Goal: Task Accomplishment & Management: Use online tool/utility

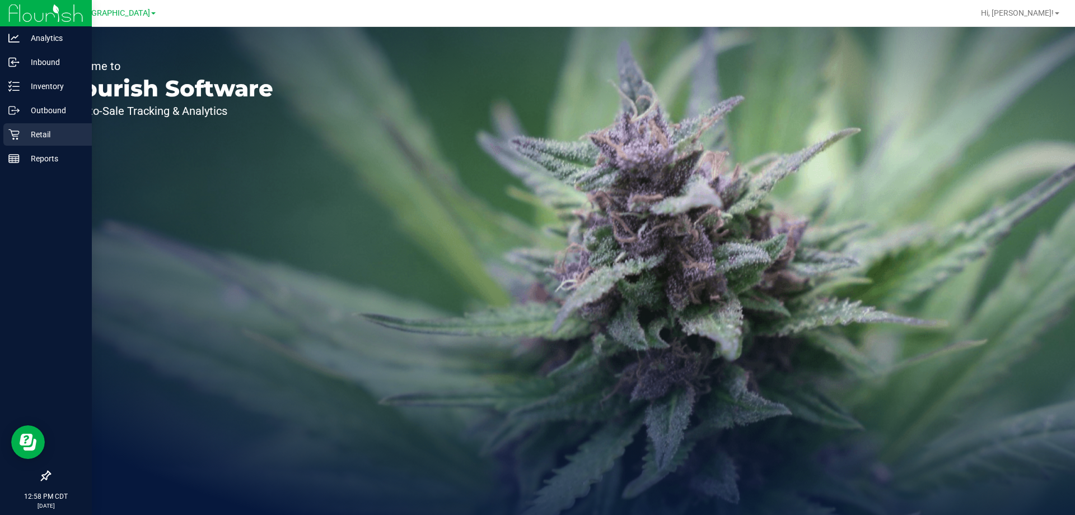
click at [12, 129] on icon at bounding box center [13, 134] width 11 height 11
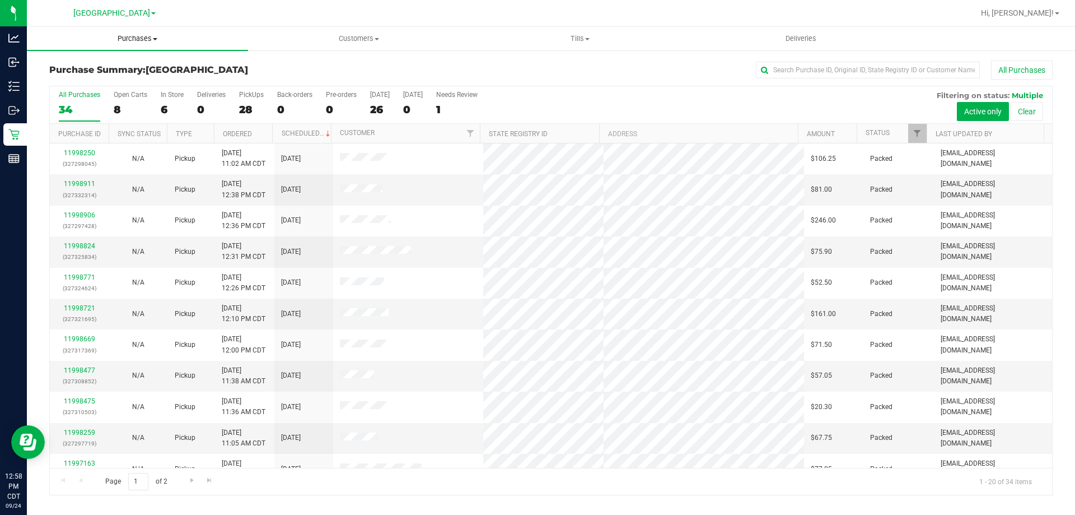
click at [139, 39] on span "Purchases" at bounding box center [137, 39] width 221 height 10
click at [143, 77] on li "Fulfillment" at bounding box center [137, 80] width 221 height 13
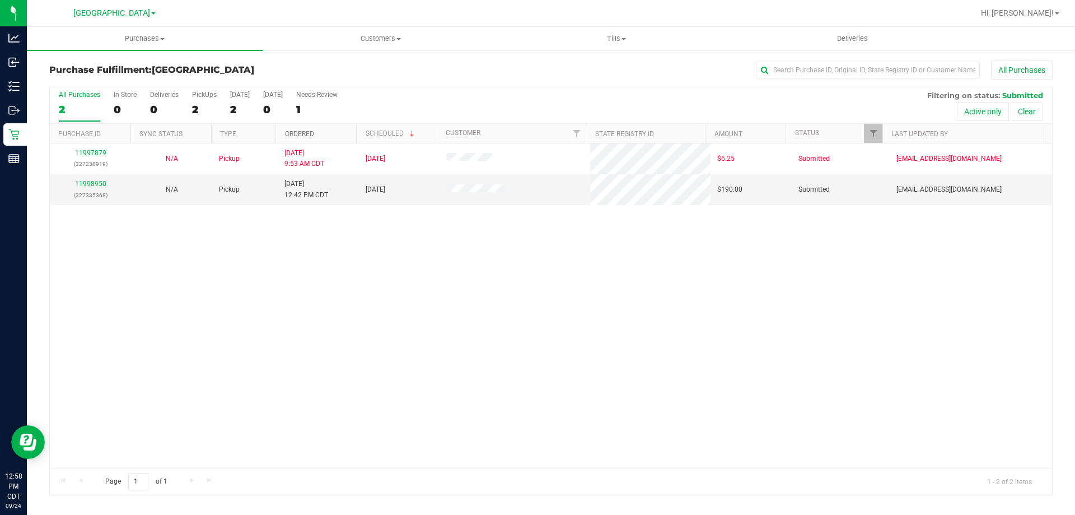
click at [311, 133] on link "Ordered" at bounding box center [299, 134] width 29 height 8
click at [91, 186] on link "11998950" at bounding box center [90, 184] width 31 height 8
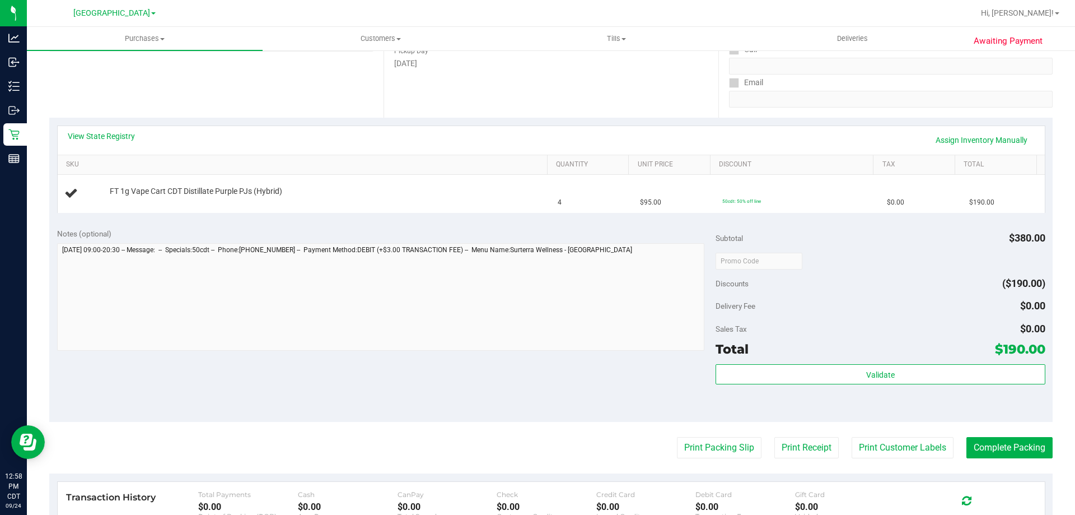
scroll to position [224, 0]
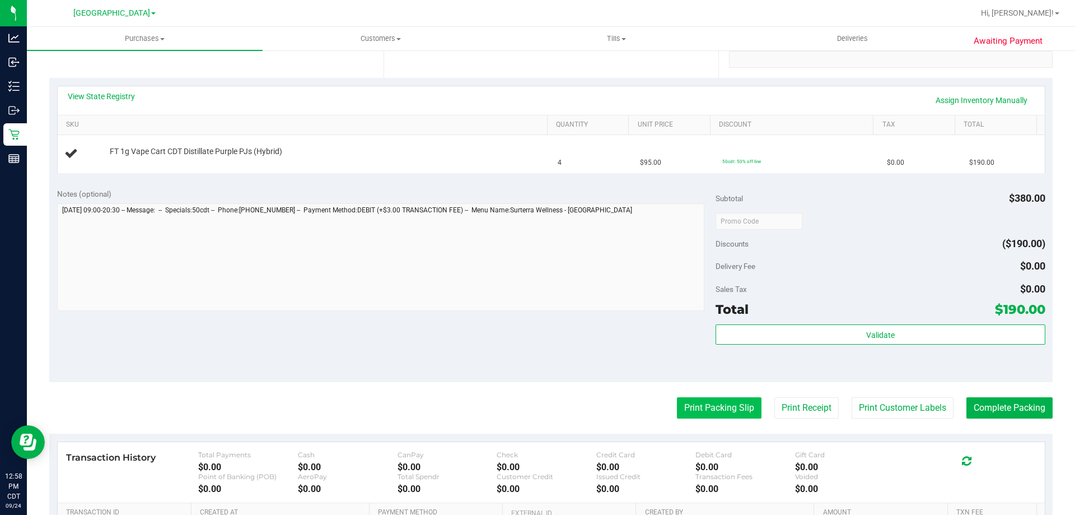
click at [721, 403] on button "Print Packing Slip" at bounding box center [719, 407] width 85 height 21
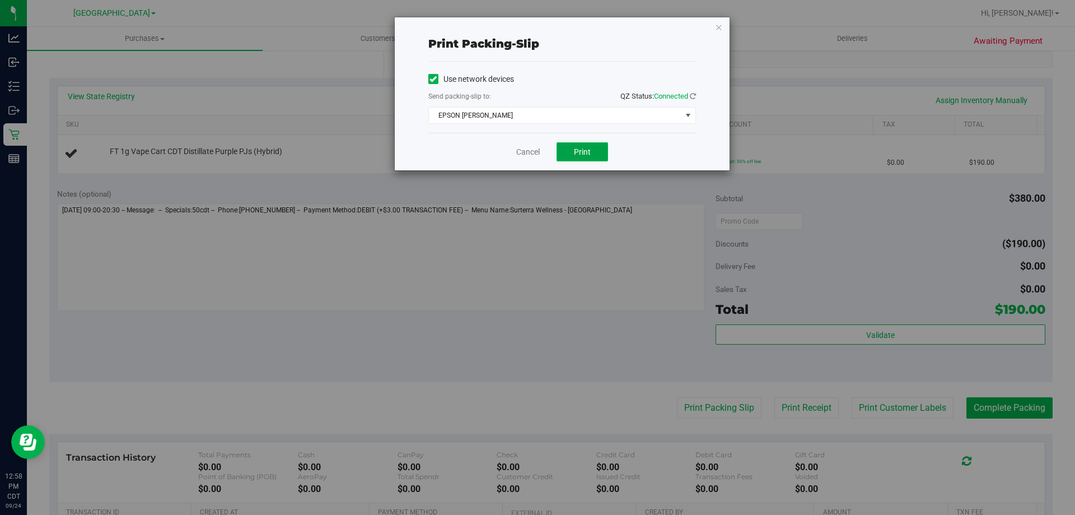
click at [598, 153] on button "Print" at bounding box center [582, 151] width 52 height 19
click at [719, 29] on icon "button" at bounding box center [719, 26] width 8 height 13
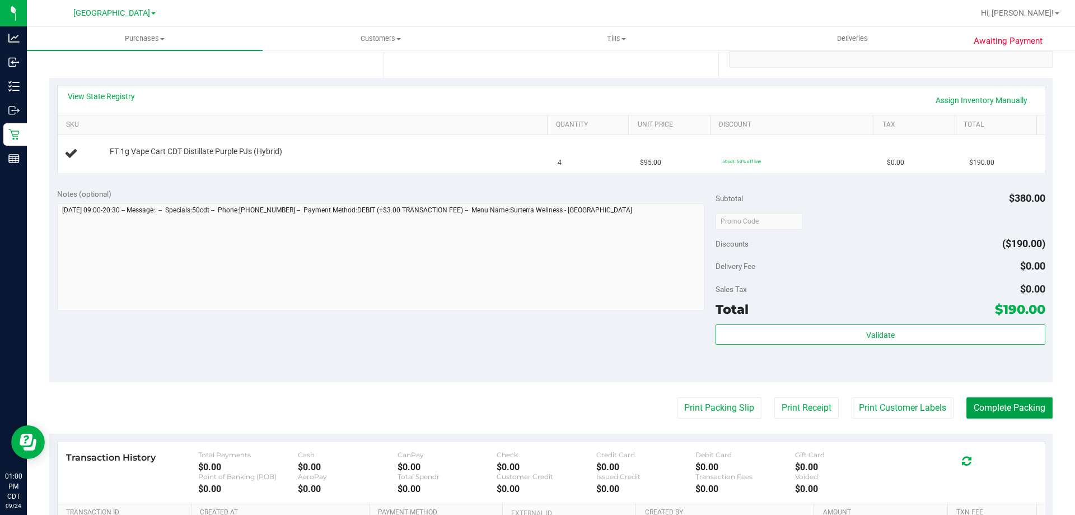
click at [978, 406] on button "Complete Packing" at bounding box center [1009, 407] width 86 height 21
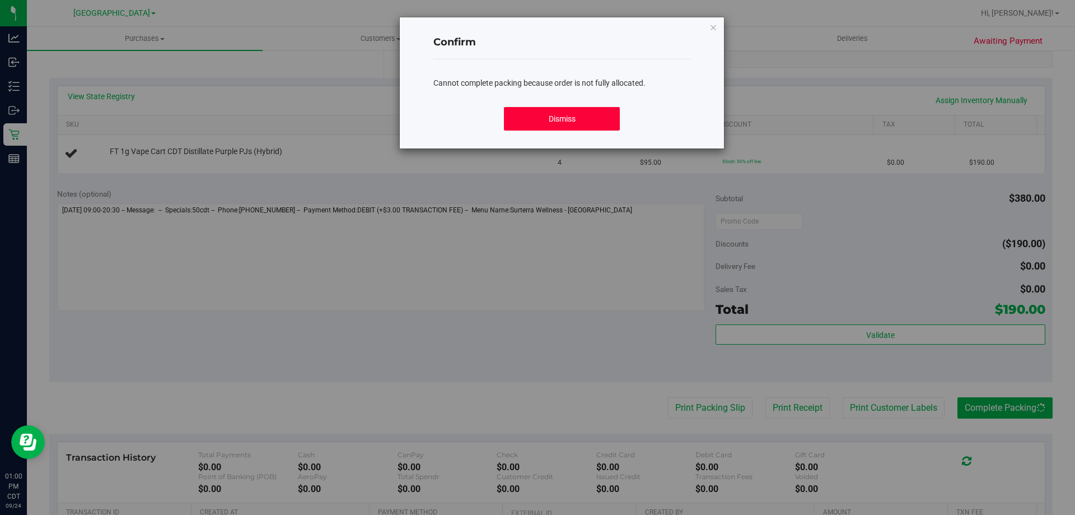
click at [561, 113] on button "Dismiss" at bounding box center [561, 119] width 115 height 24
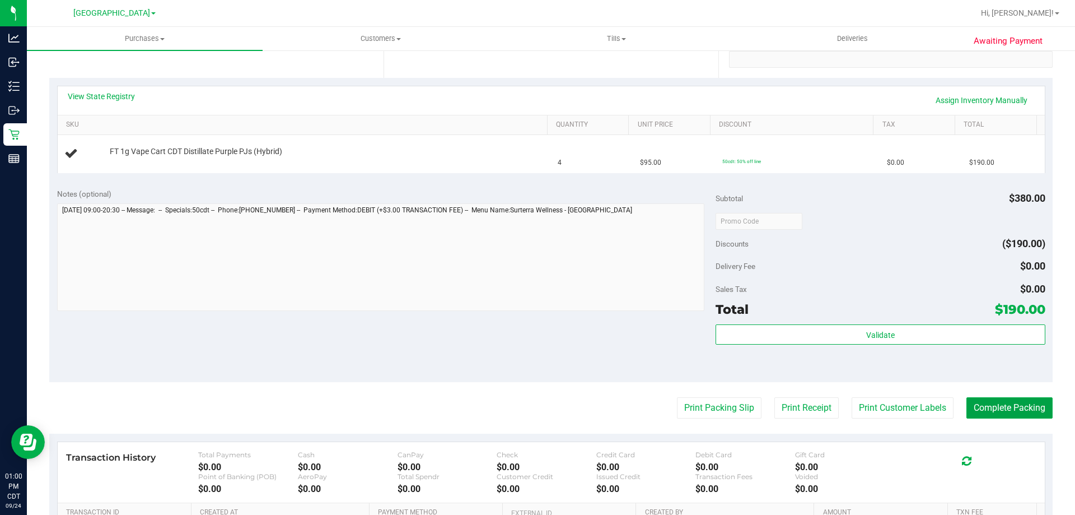
click at [966, 397] on button "Complete Packing" at bounding box center [1009, 407] width 86 height 21
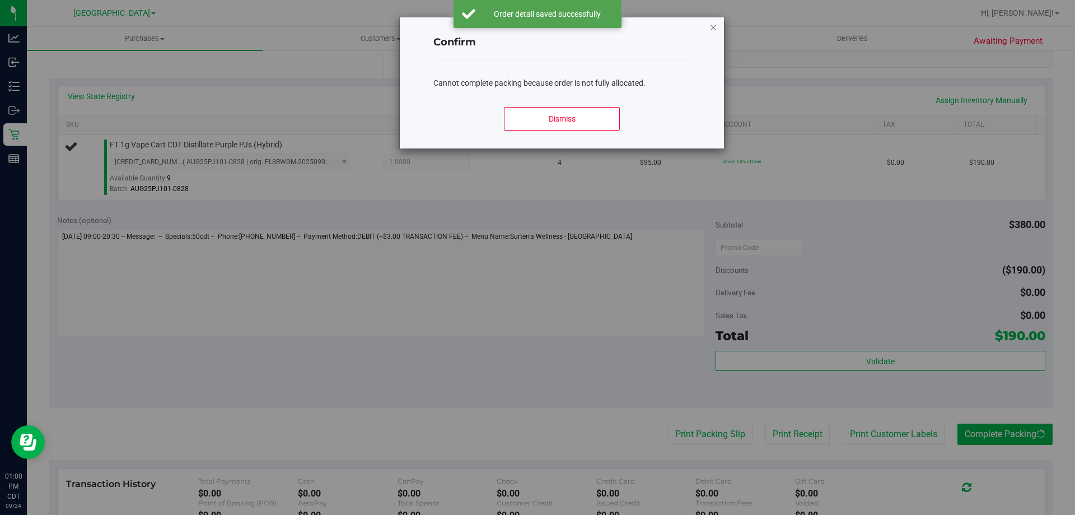
click at [714, 30] on icon "Close modal" at bounding box center [713, 26] width 8 height 13
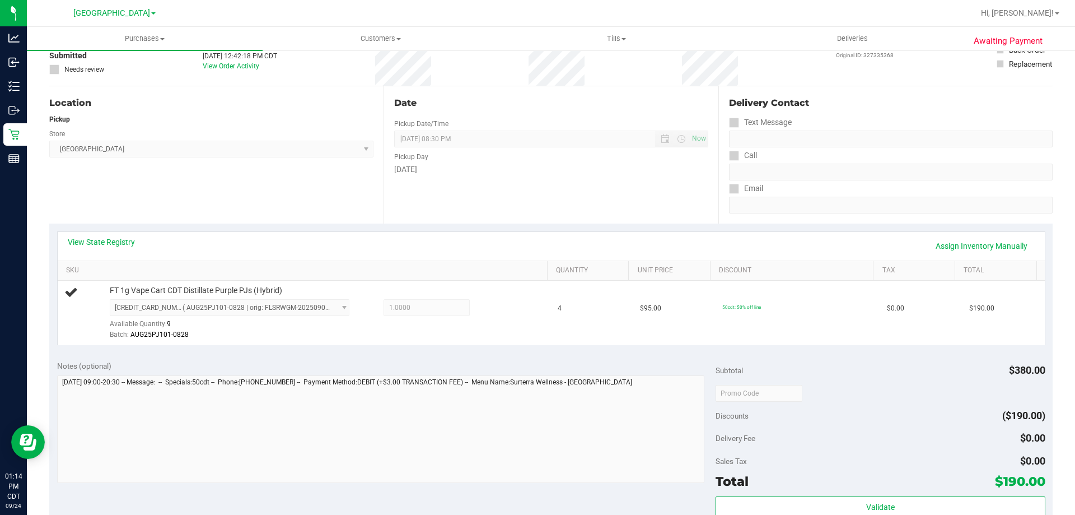
scroll to position [0, 0]
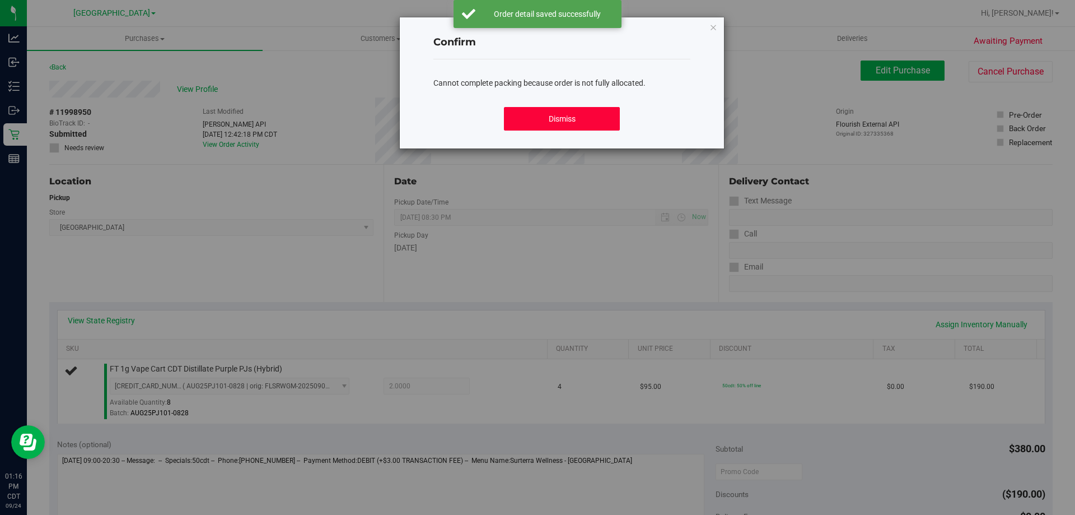
click at [570, 129] on button "Dismiss" at bounding box center [561, 119] width 115 height 24
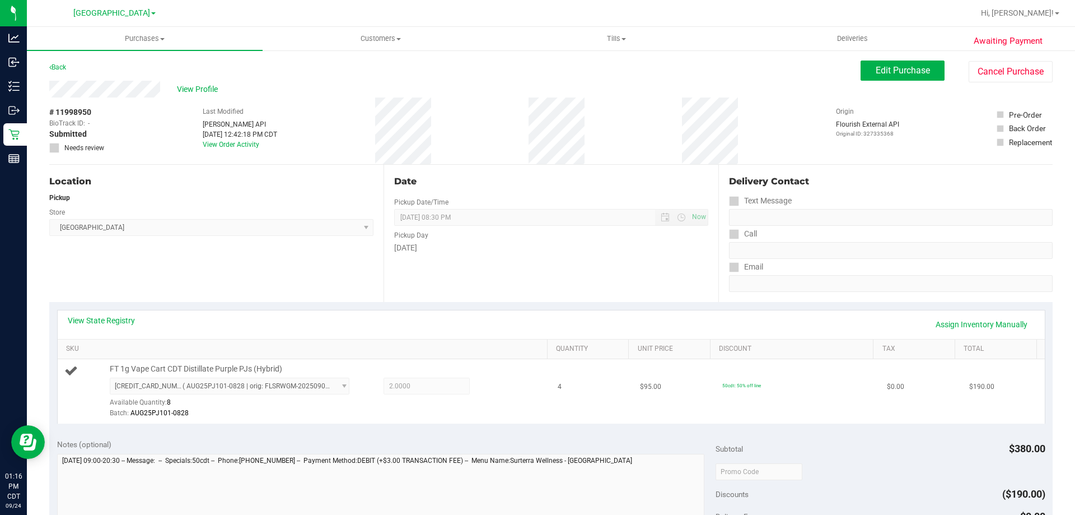
click at [534, 387] on div "FT 1g Vape Cart CDT Distillate Purple PJs (Hybrid) 2696176654252728 ( AUG25PJ10…" at bounding box center [304, 390] width 480 height 55
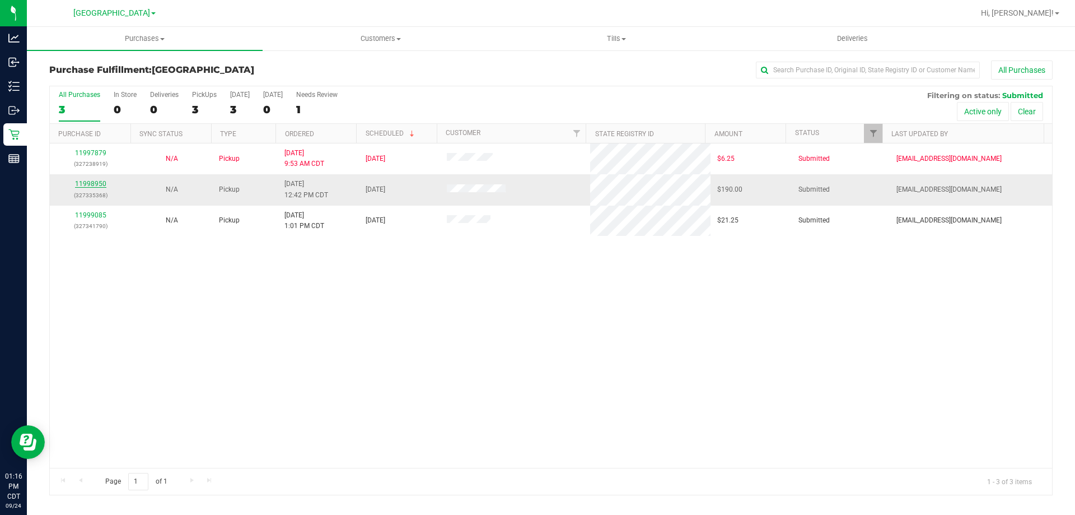
click at [85, 181] on link "11998950" at bounding box center [90, 184] width 31 height 8
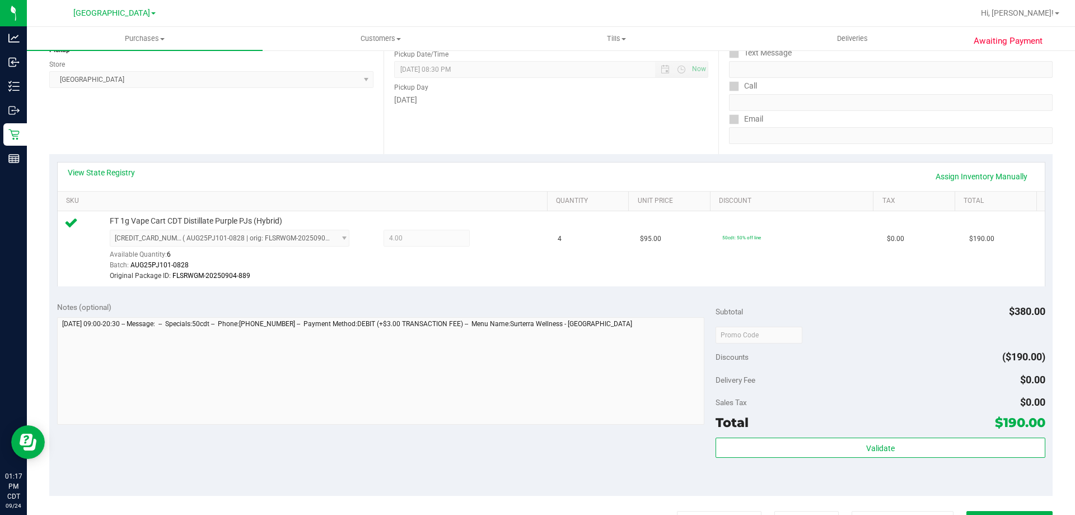
scroll to position [168, 0]
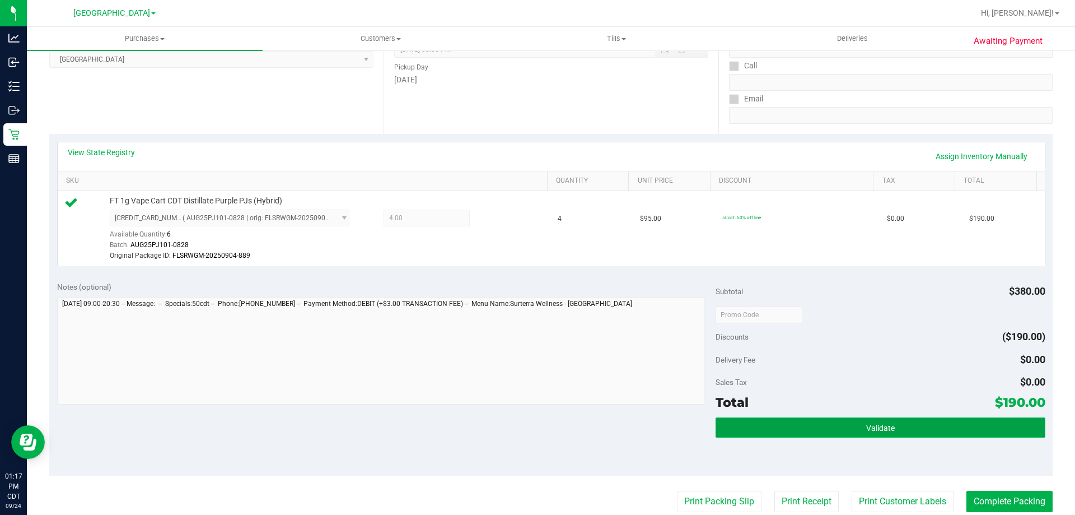
click at [840, 428] on button "Validate" at bounding box center [879, 427] width 329 height 20
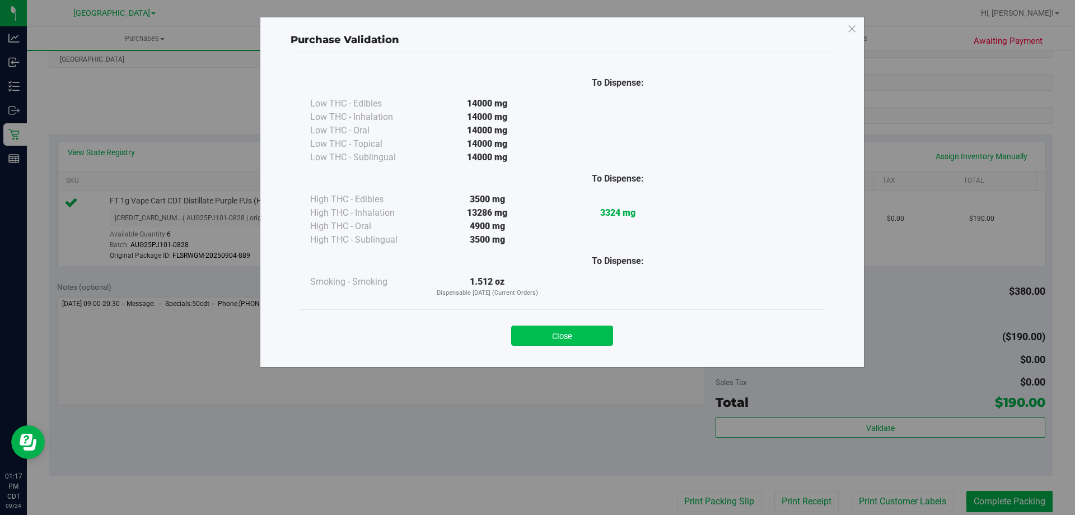
click at [559, 329] on button "Close" at bounding box center [562, 335] width 102 height 20
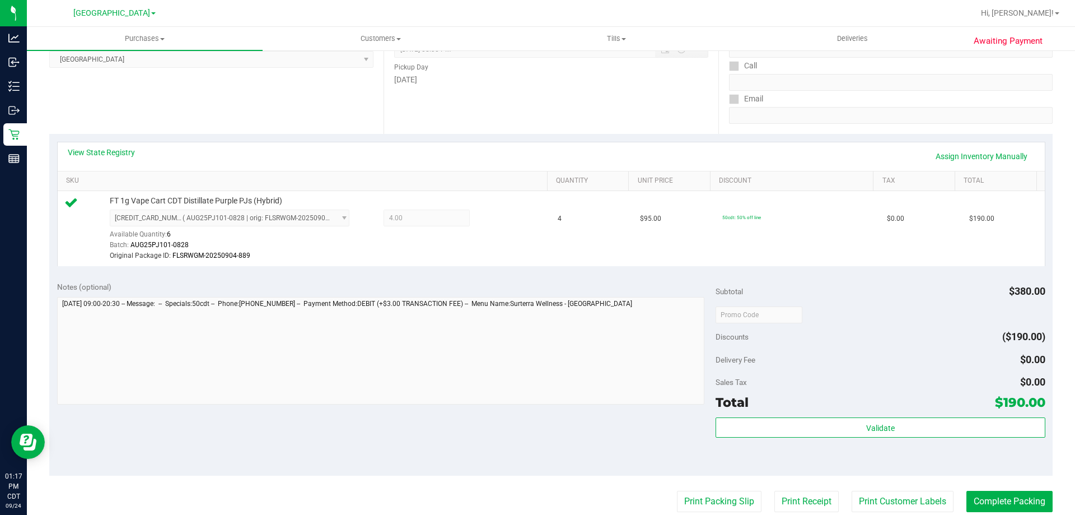
scroll to position [336, 0]
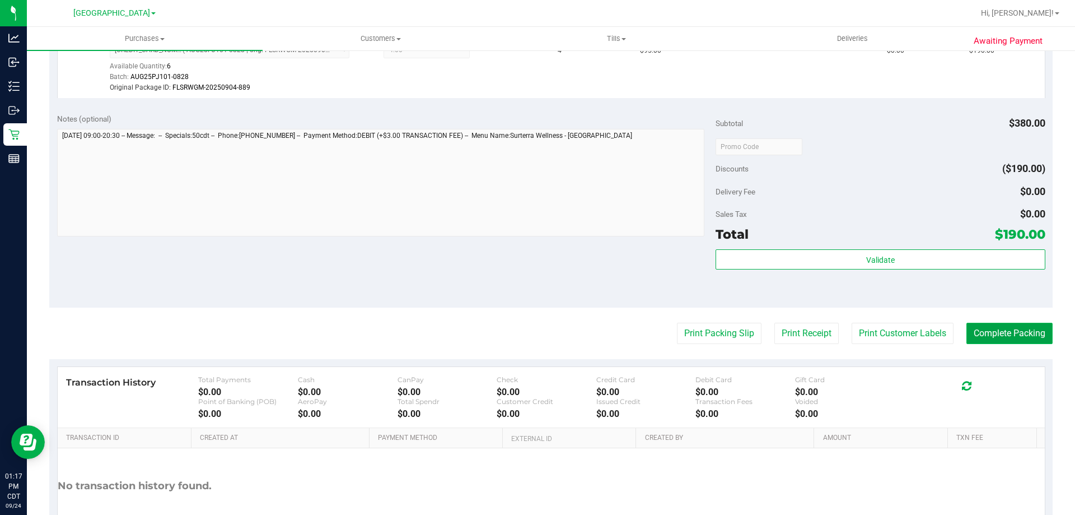
click at [998, 340] on button "Complete Packing" at bounding box center [1009, 332] width 86 height 21
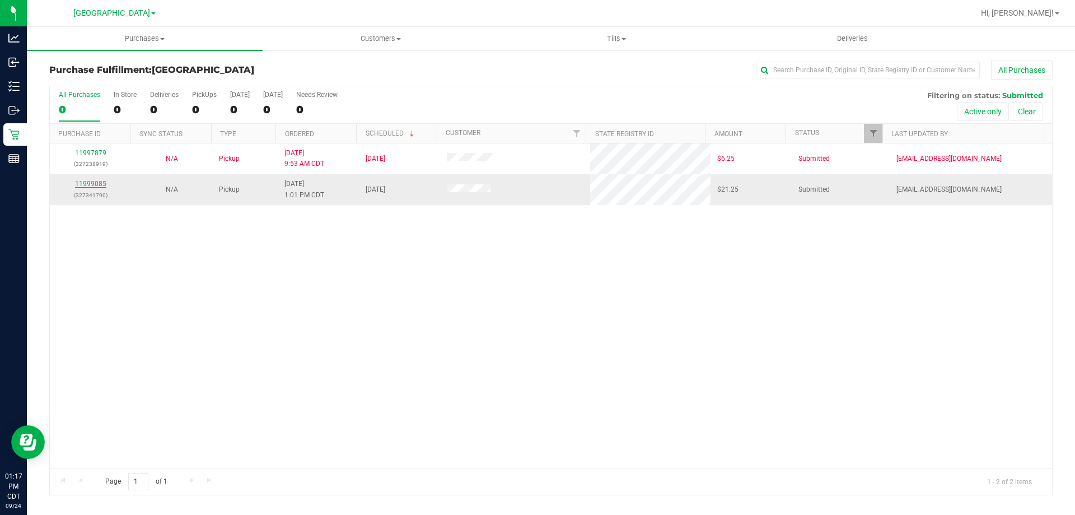
click at [97, 183] on link "11999085" at bounding box center [90, 184] width 31 height 8
click at [94, 185] on link "11999330" at bounding box center [90, 184] width 31 height 8
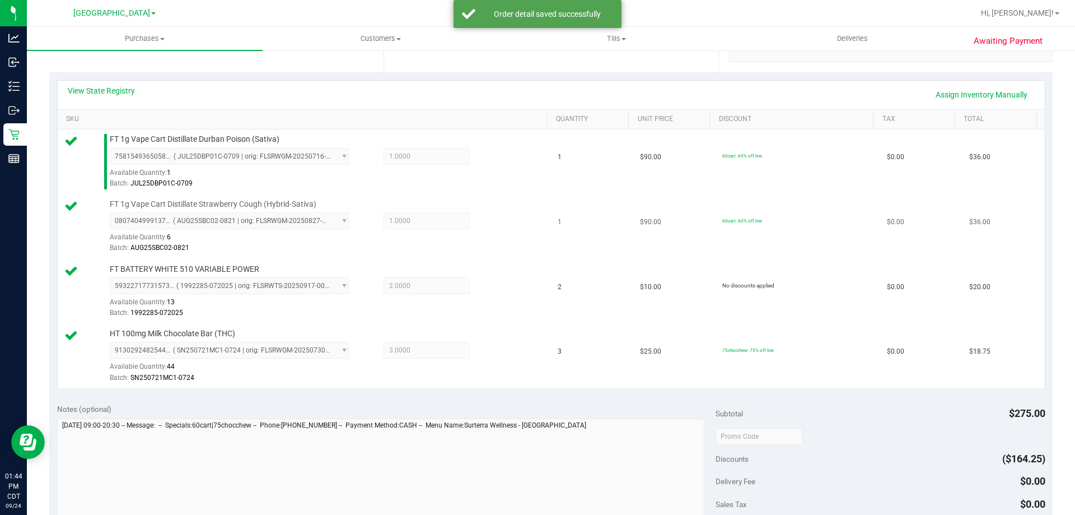
scroll to position [280, 0]
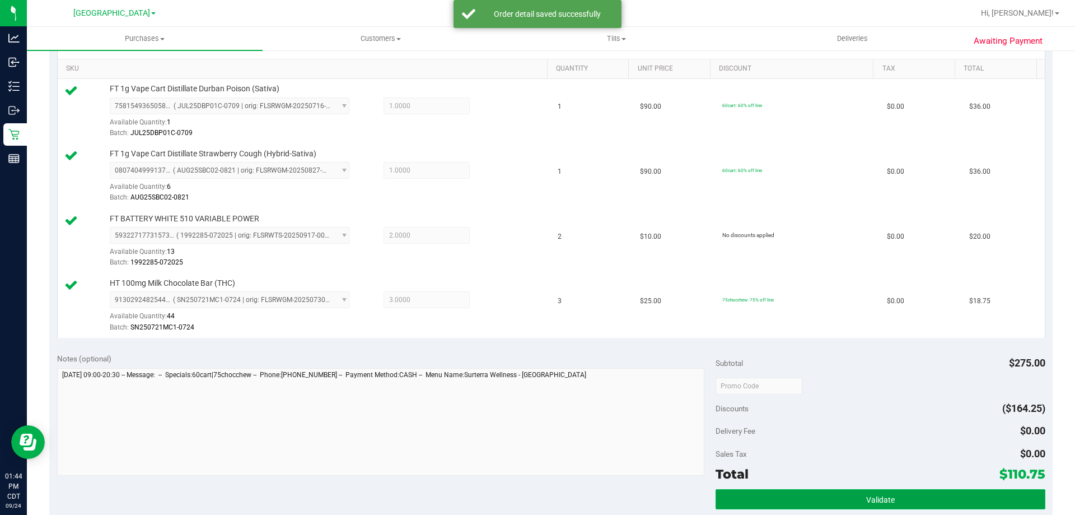
click at [783, 493] on button "Validate" at bounding box center [879, 499] width 329 height 20
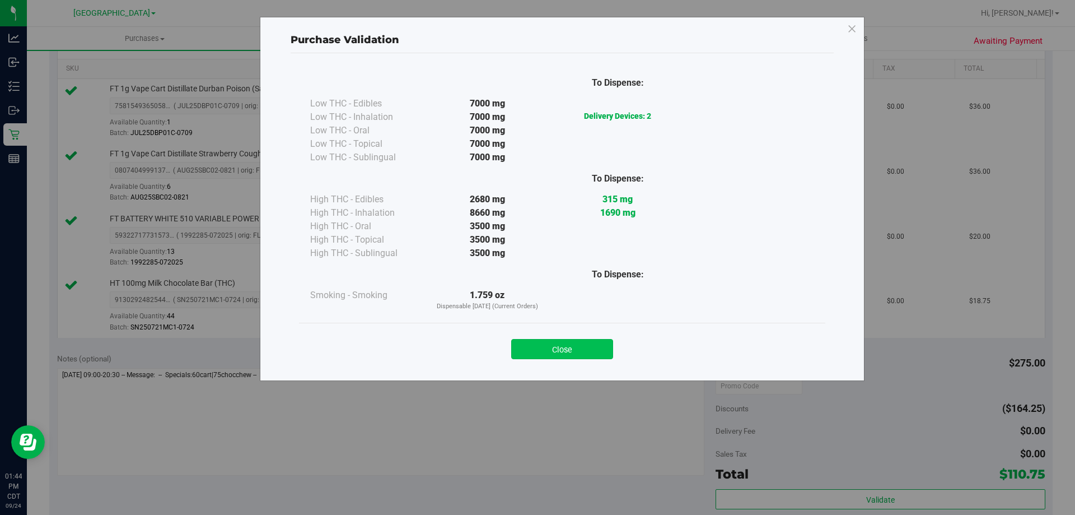
click at [575, 348] on button "Close" at bounding box center [562, 349] width 102 height 20
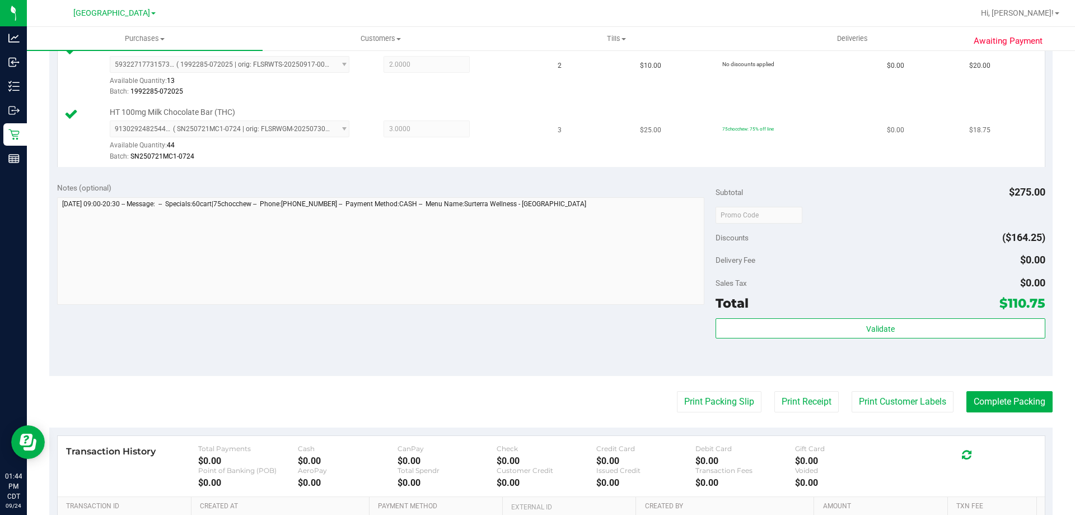
scroll to position [560, 0]
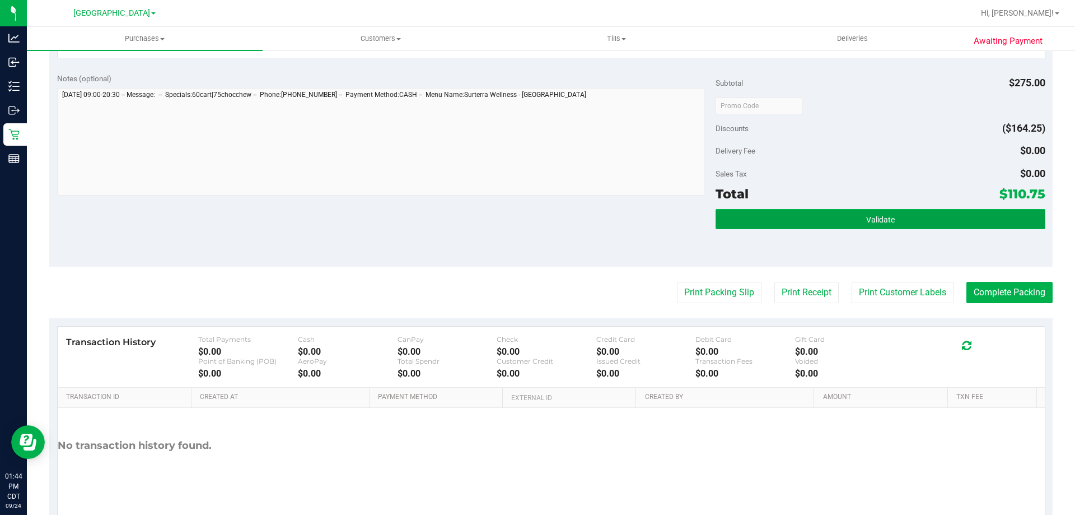
click at [826, 219] on button "Validate" at bounding box center [879, 219] width 329 height 20
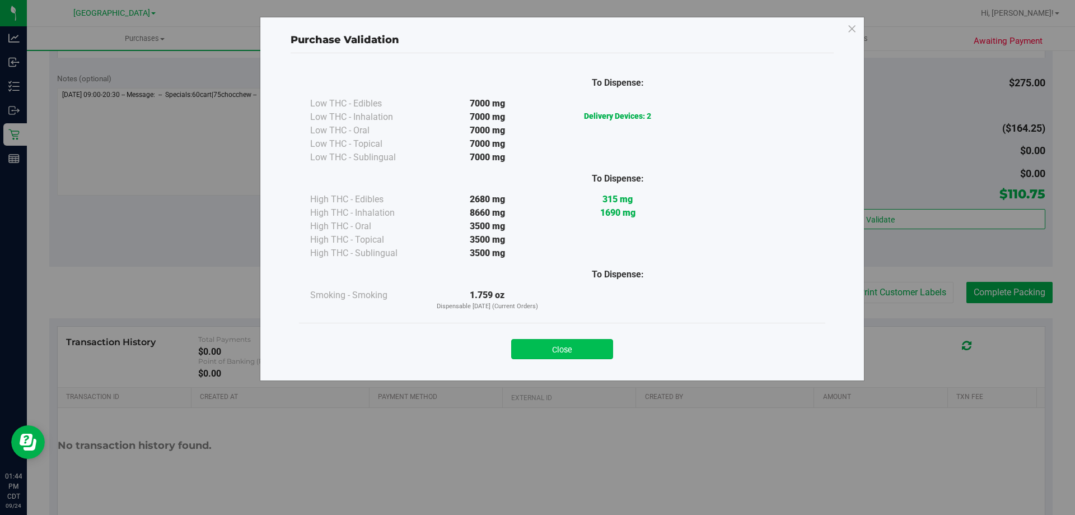
click at [580, 347] on button "Close" at bounding box center [562, 349] width 102 height 20
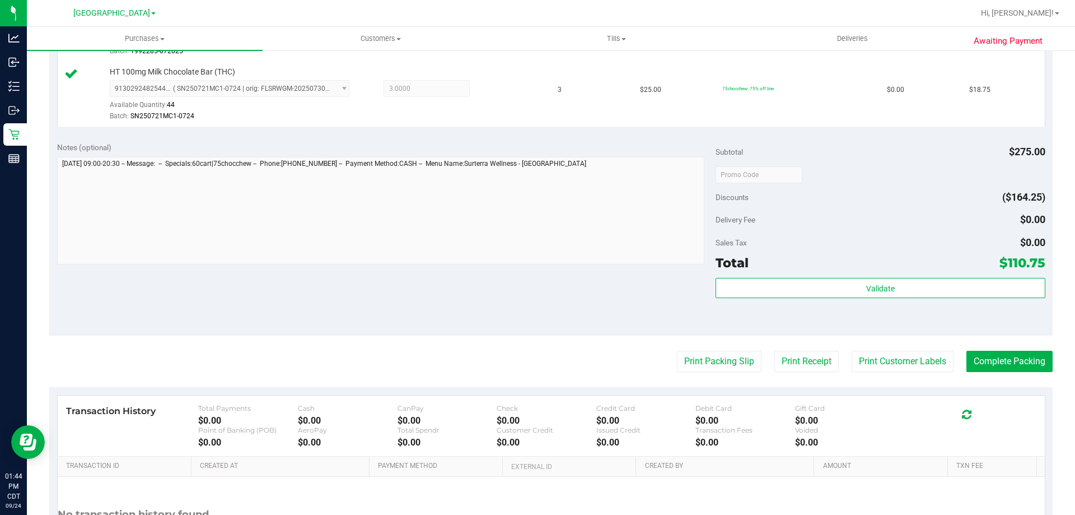
scroll to position [483, 0]
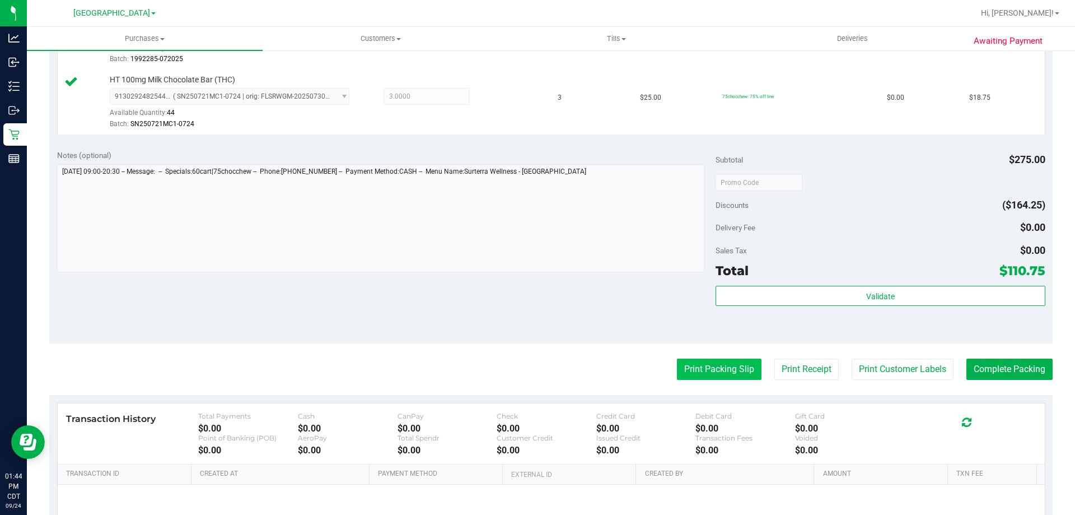
click at [732, 366] on button "Print Packing Slip" at bounding box center [719, 368] width 85 height 21
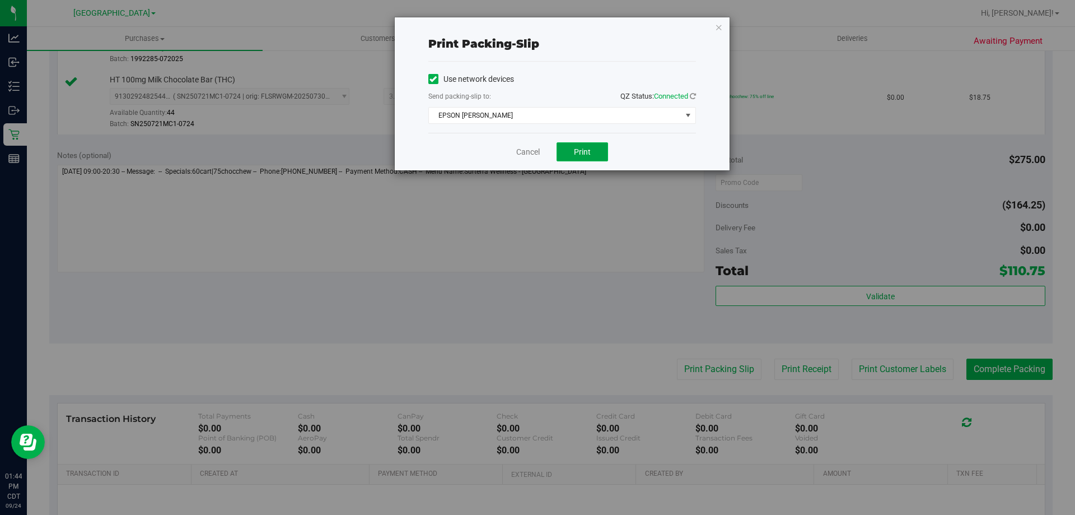
click at [589, 156] on button "Print" at bounding box center [582, 151] width 52 height 19
click at [716, 27] on icon "button" at bounding box center [719, 26] width 8 height 13
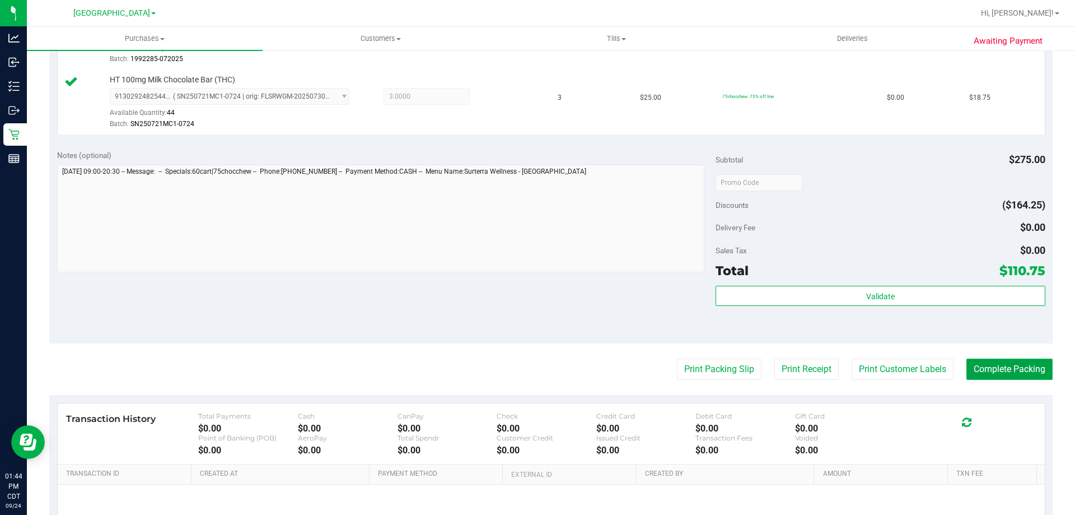
click at [980, 376] on button "Complete Packing" at bounding box center [1009, 368] width 86 height 21
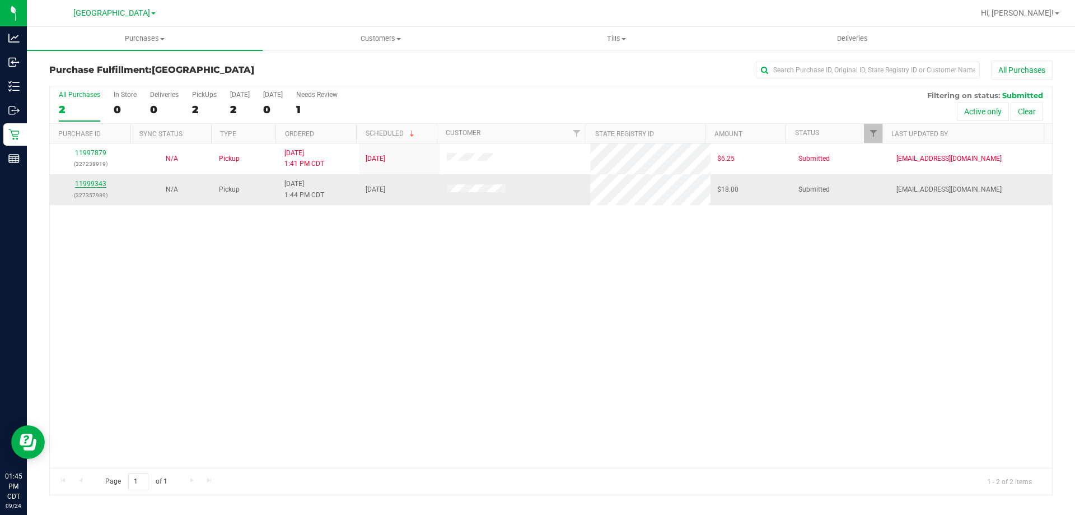
click at [104, 183] on link "11999343" at bounding box center [90, 184] width 31 height 8
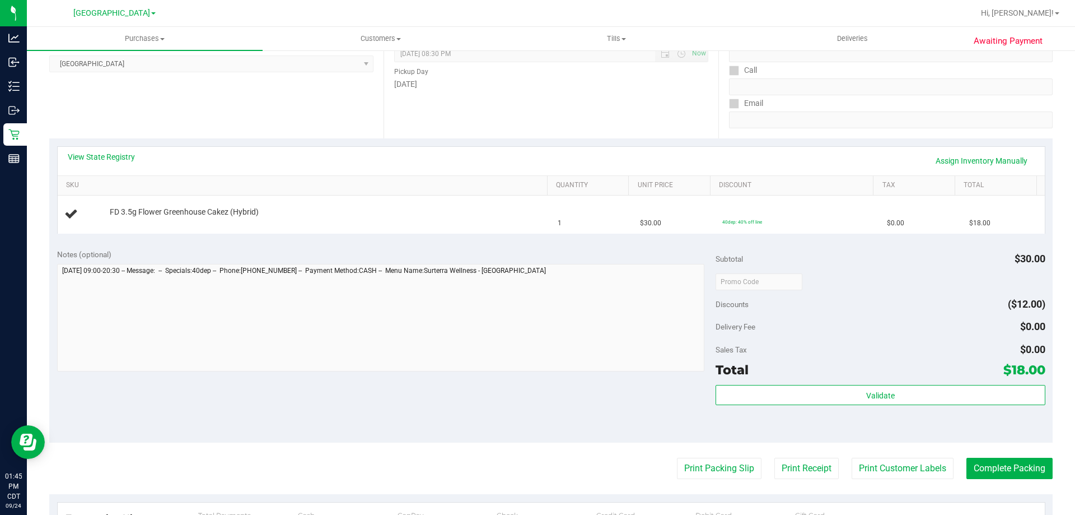
scroll to position [168, 0]
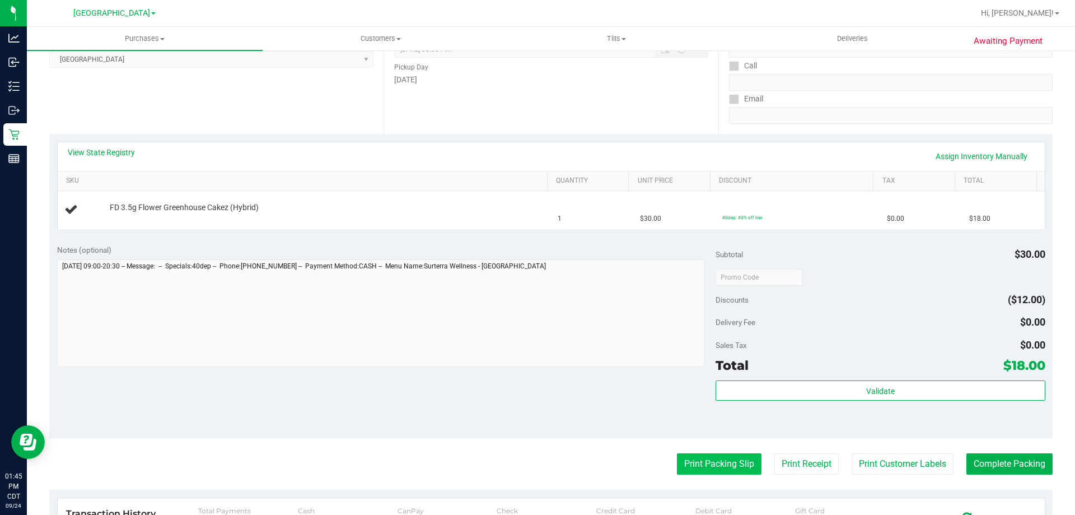
click at [703, 457] on button "Print Packing Slip" at bounding box center [719, 463] width 85 height 21
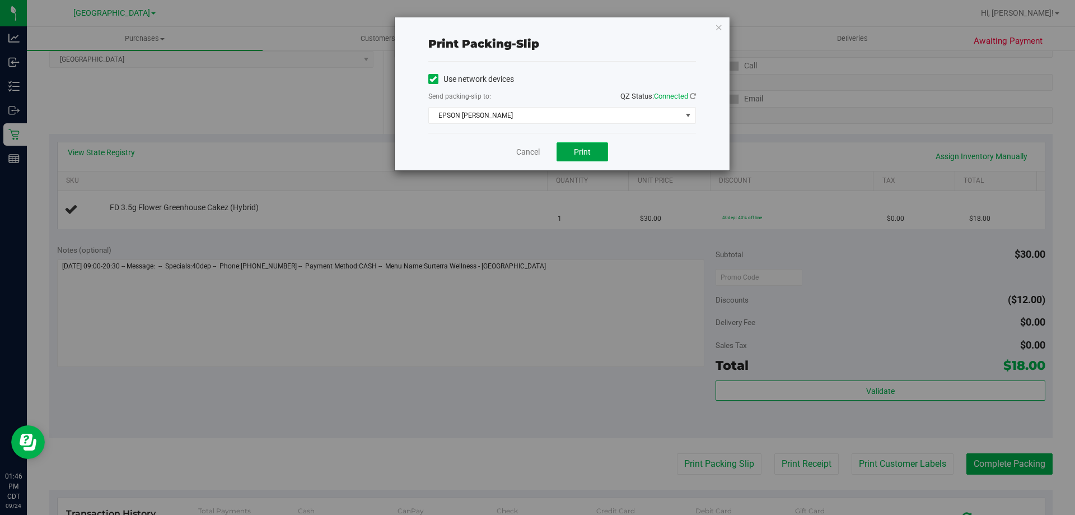
click at [584, 149] on span "Print" at bounding box center [582, 151] width 17 height 9
click at [718, 23] on icon "button" at bounding box center [719, 26] width 8 height 13
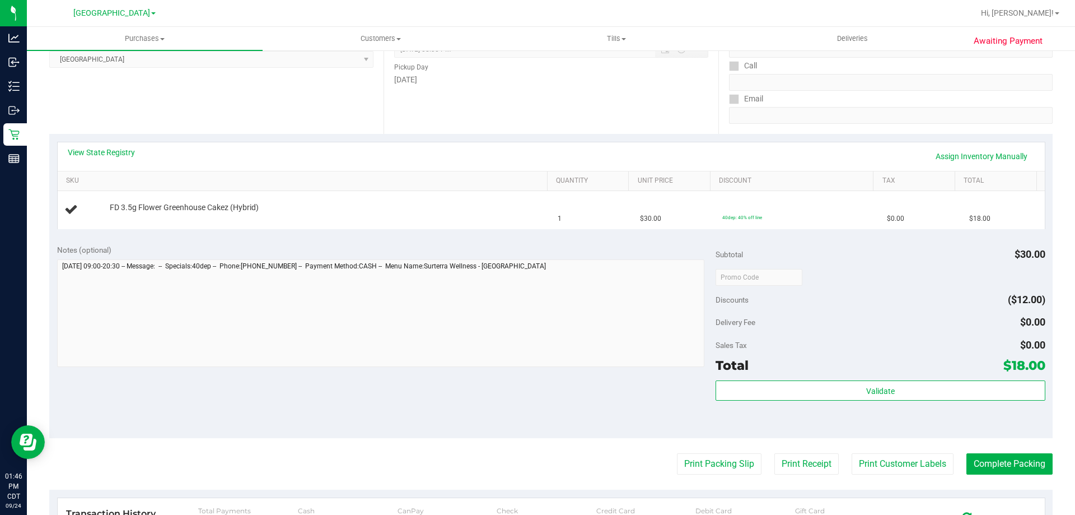
click at [677, 453] on button "Print Packing Slip" at bounding box center [719, 463] width 85 height 21
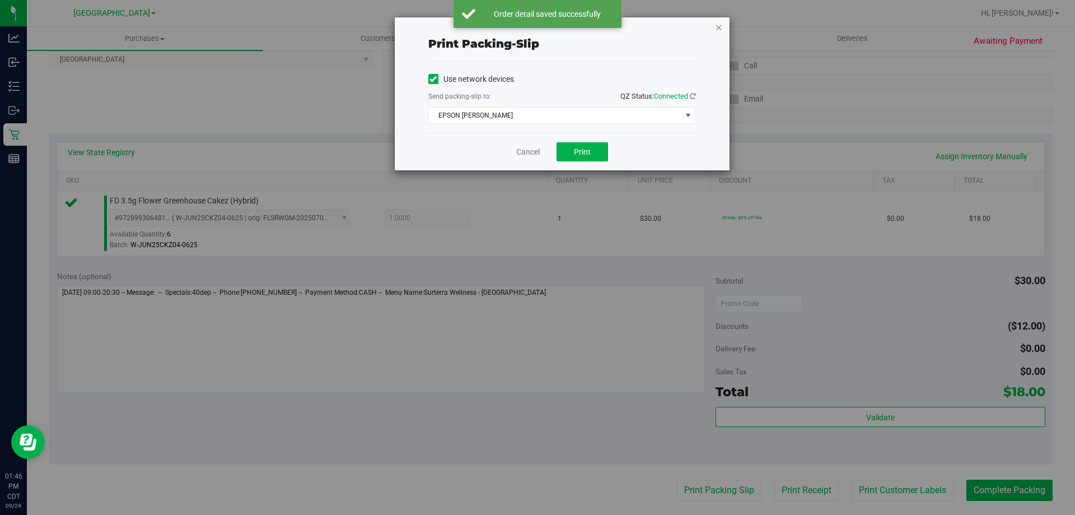
click at [722, 30] on icon "button" at bounding box center [719, 26] width 8 height 13
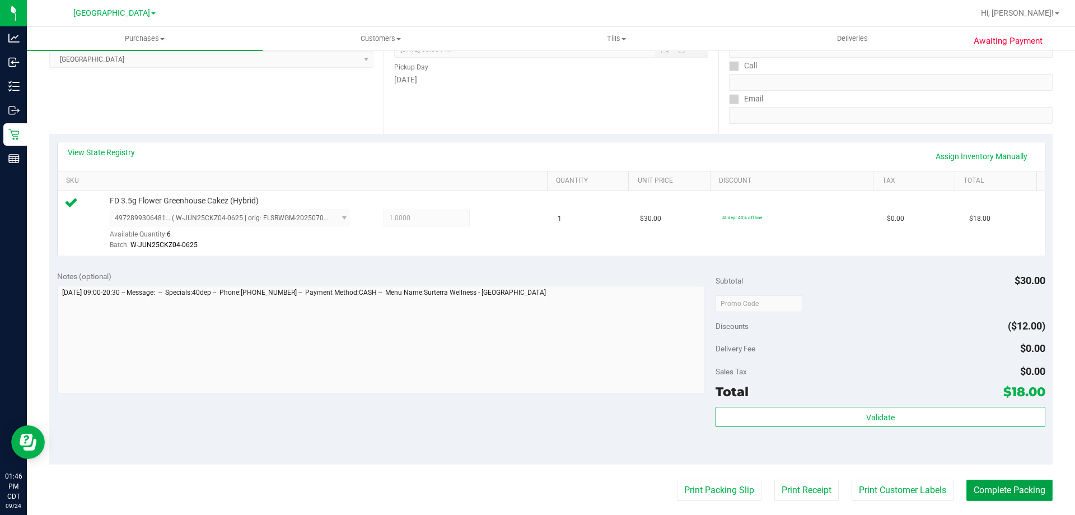
click at [1008, 492] on button "Complete Packing" at bounding box center [1009, 489] width 86 height 21
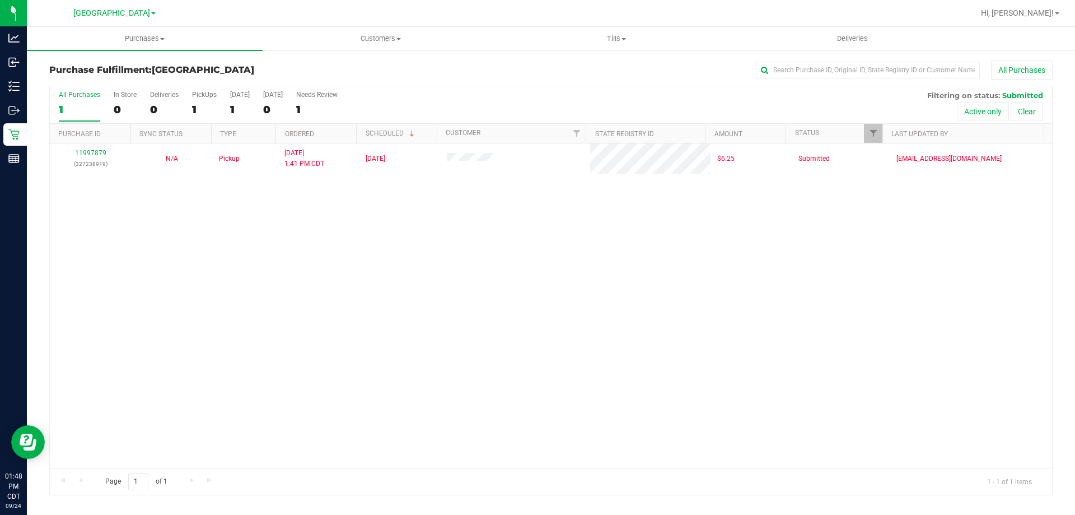
click at [164, 331] on div "11997879 (327238919) N/A Pickup [DATE] 1:41 PM CDT 9/24/2025 $6.25 Submitted [E…" at bounding box center [551, 305] width 1002 height 324
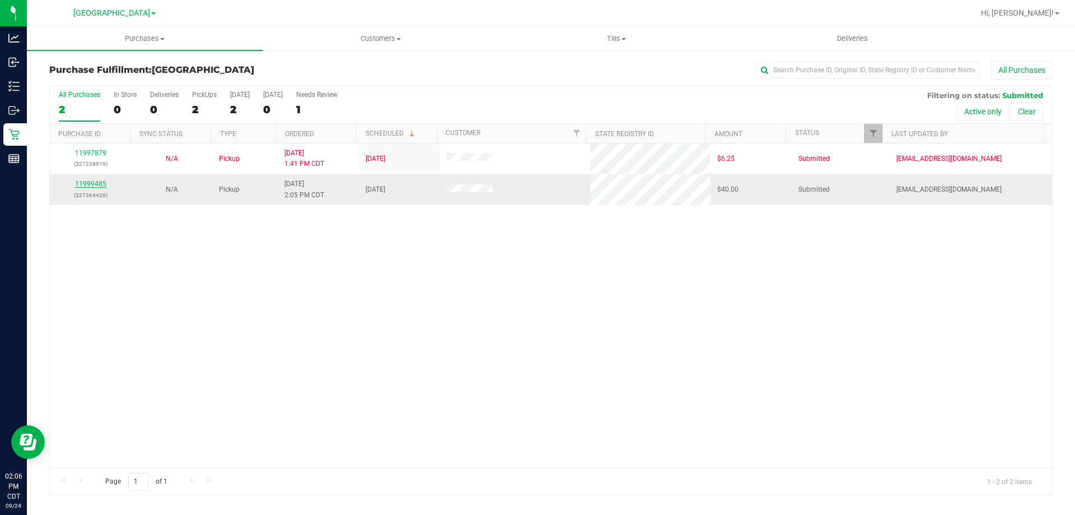
click at [88, 184] on link "11999485" at bounding box center [90, 184] width 31 height 8
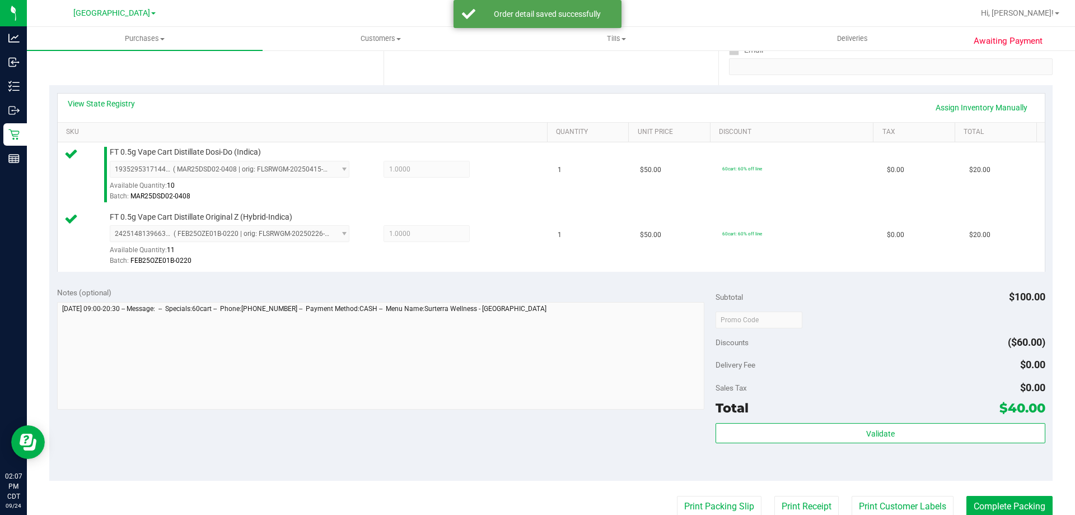
scroll to position [224, 0]
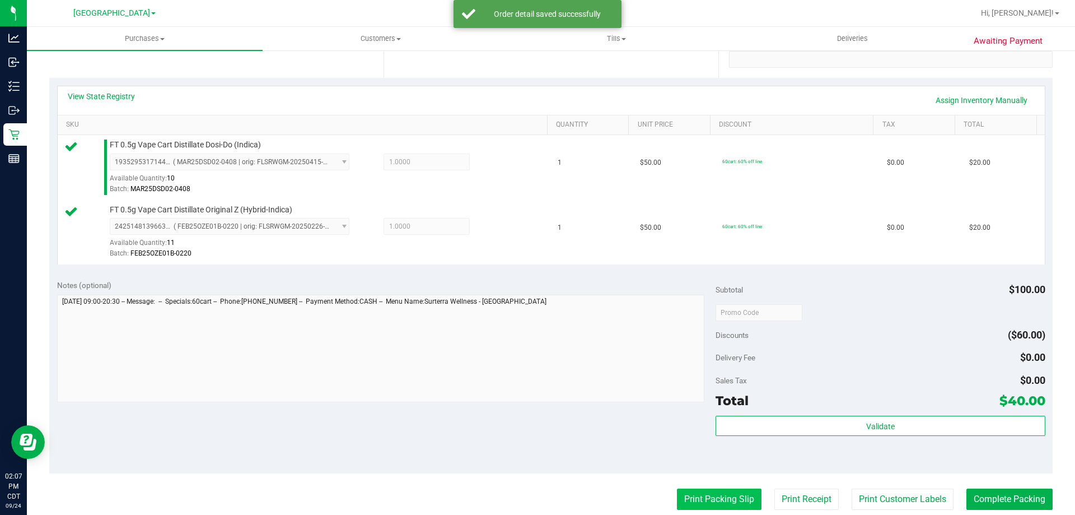
click at [703, 502] on button "Print Packing Slip" at bounding box center [719, 498] width 85 height 21
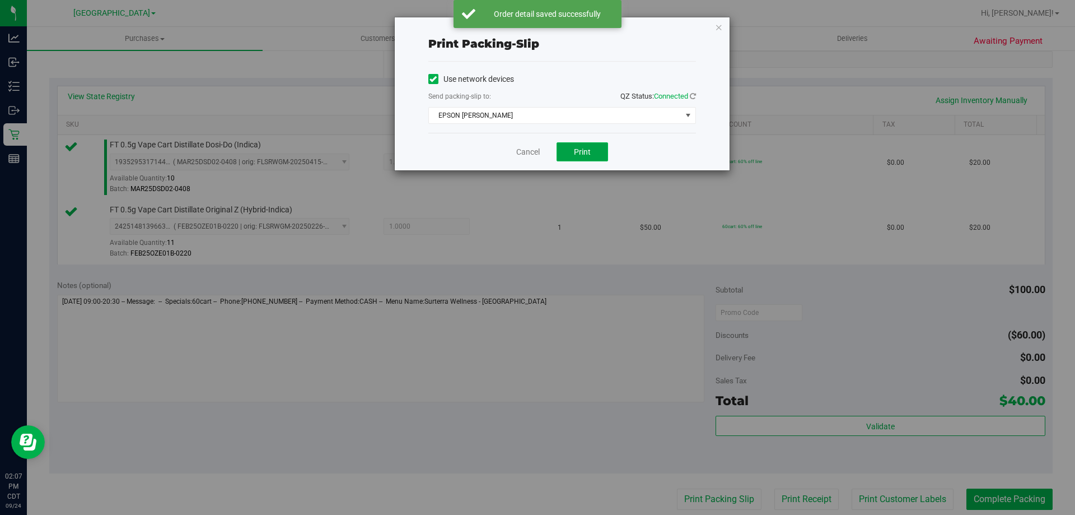
click at [570, 152] on button "Print" at bounding box center [582, 151] width 52 height 19
click at [588, 155] on span "Print" at bounding box center [582, 151] width 17 height 9
click at [720, 26] on icon "button" at bounding box center [719, 26] width 8 height 13
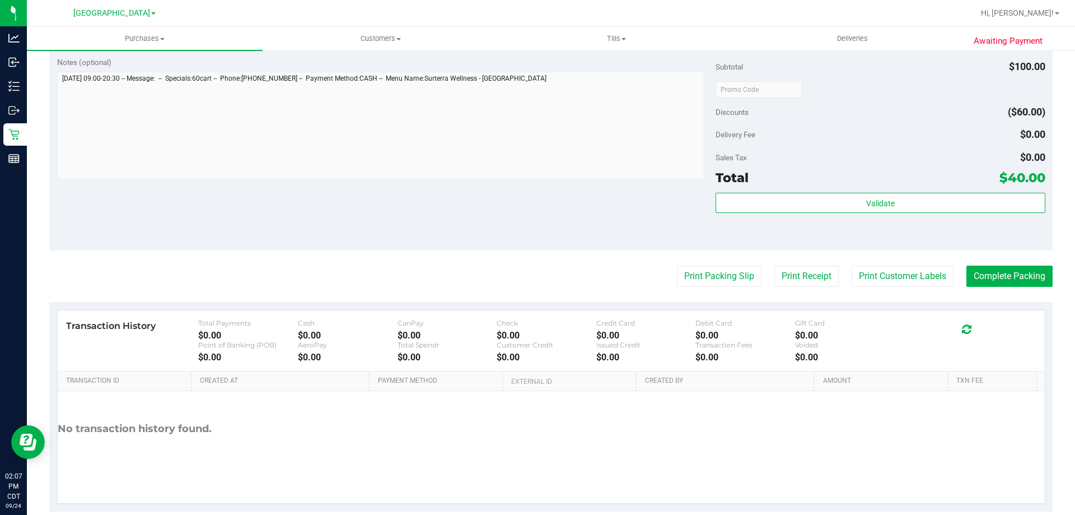
scroll to position [448, 0]
click at [1026, 276] on button "Complete Packing" at bounding box center [1009, 274] width 86 height 21
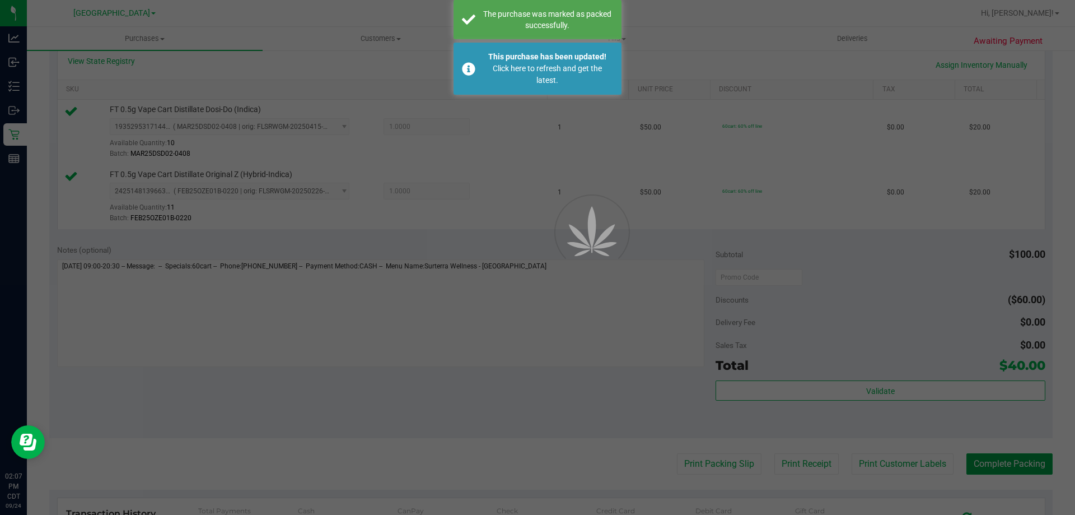
scroll to position [224, 0]
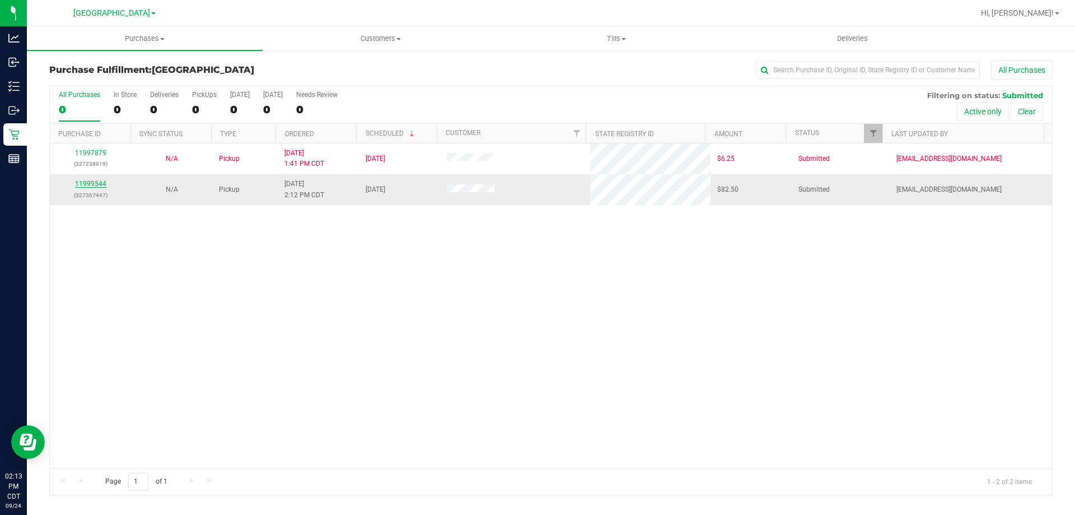
click at [83, 186] on link "11999544" at bounding box center [90, 184] width 31 height 8
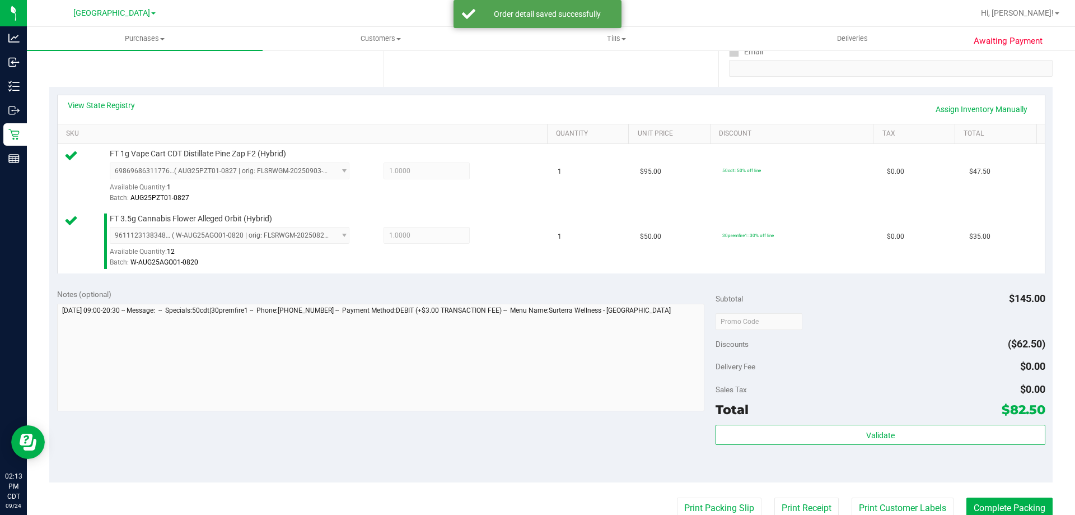
scroll to position [392, 0]
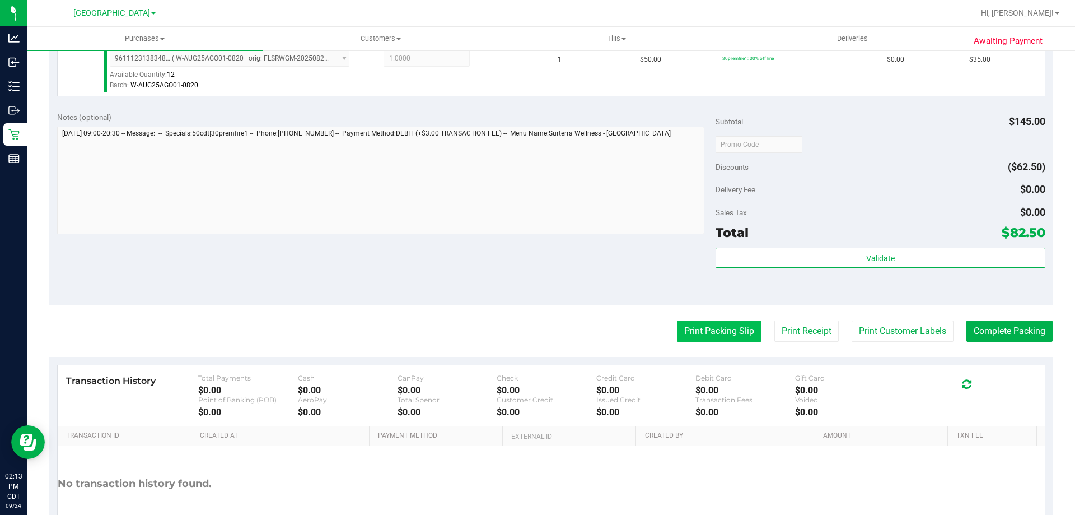
click at [722, 333] on button "Print Packing Slip" at bounding box center [719, 330] width 85 height 21
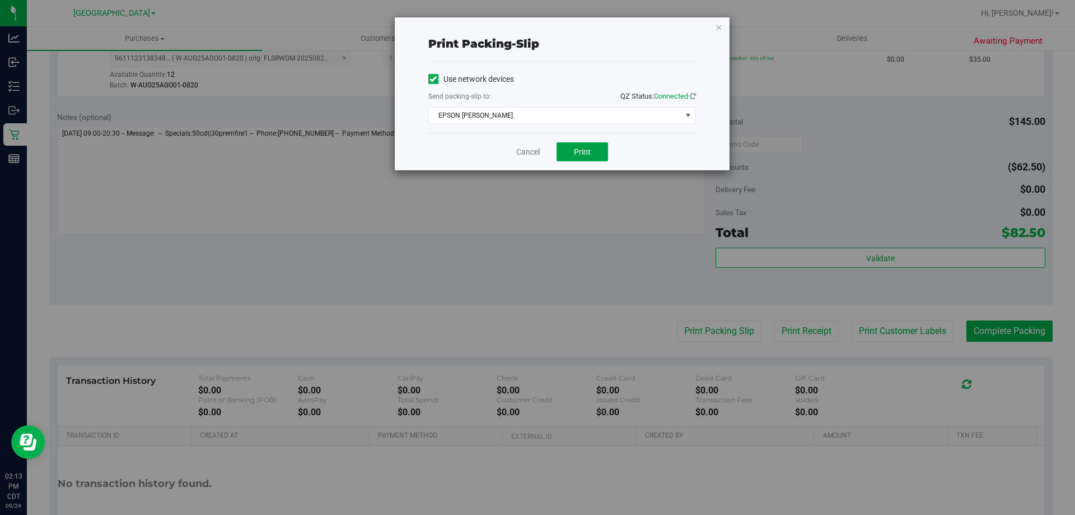
click at [579, 158] on button "Print" at bounding box center [582, 151] width 52 height 19
click at [718, 24] on icon "button" at bounding box center [719, 26] width 8 height 13
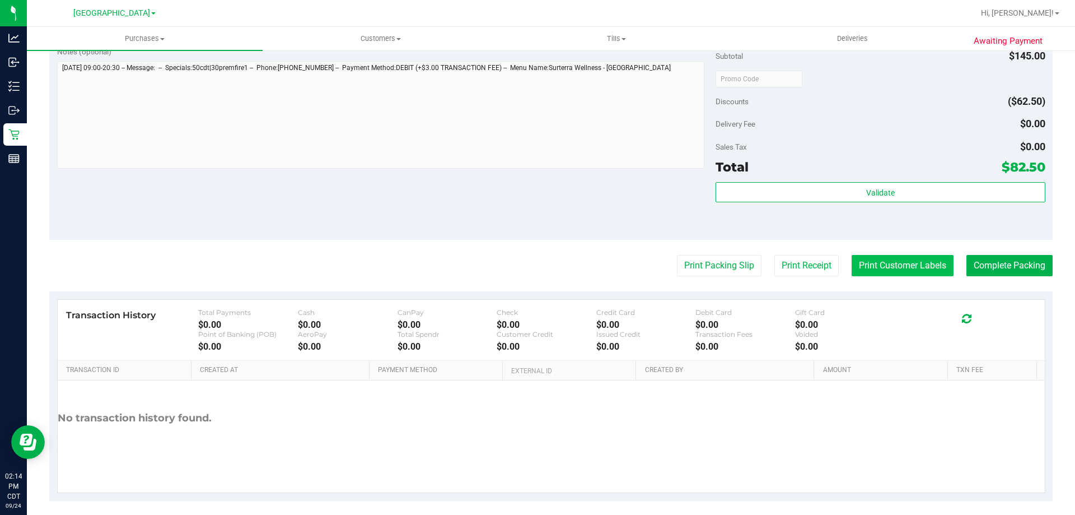
scroll to position [466, 0]
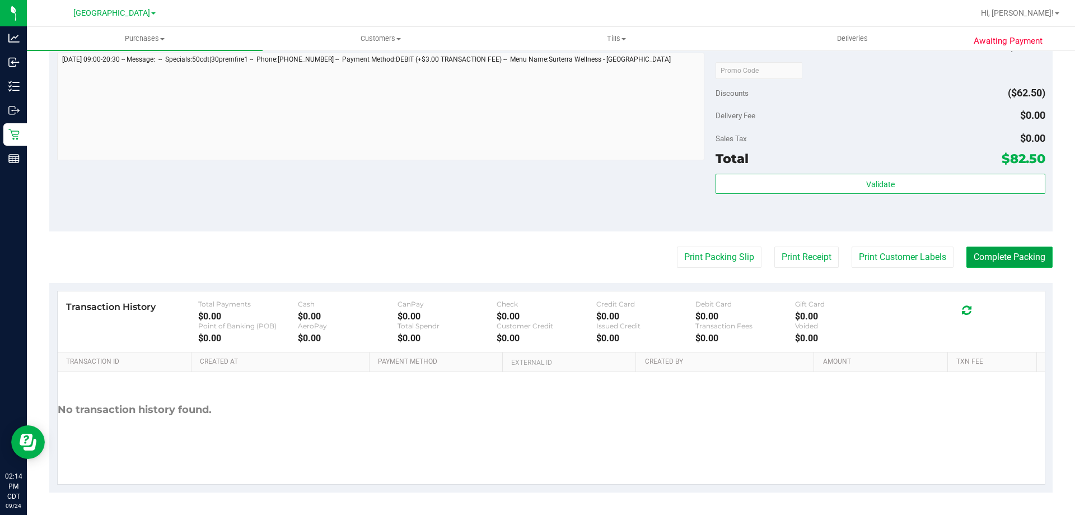
click at [997, 256] on button "Complete Packing" at bounding box center [1009, 256] width 86 height 21
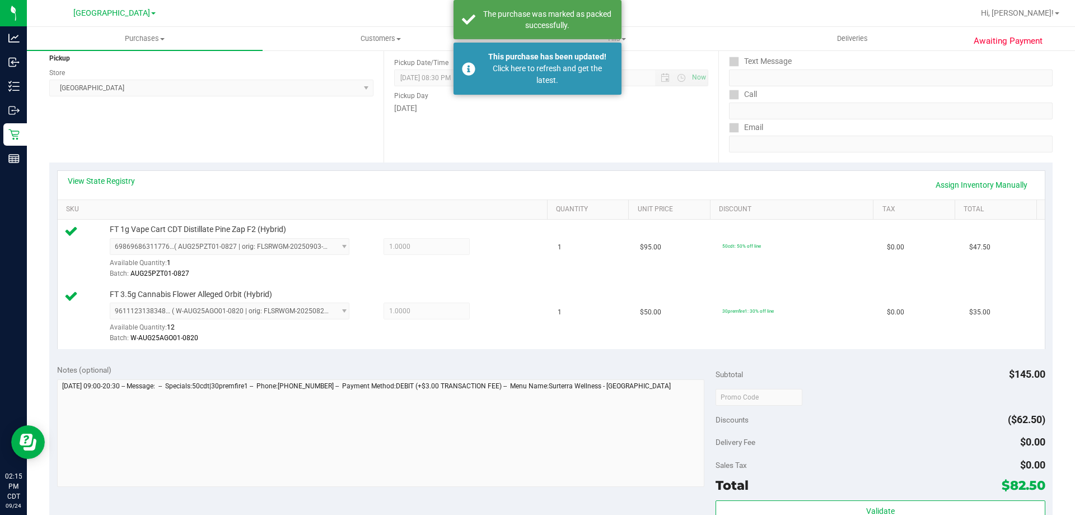
scroll to position [74, 0]
